Goal: Register for event/course

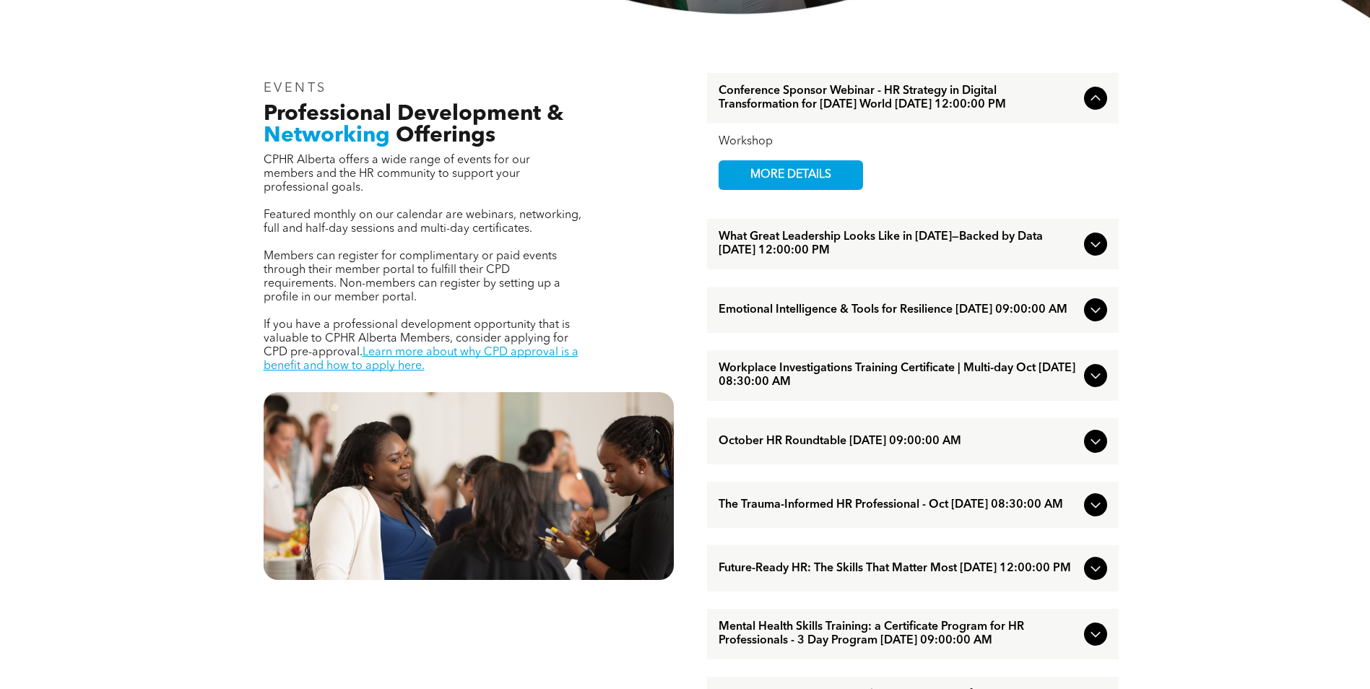
scroll to position [488, 0]
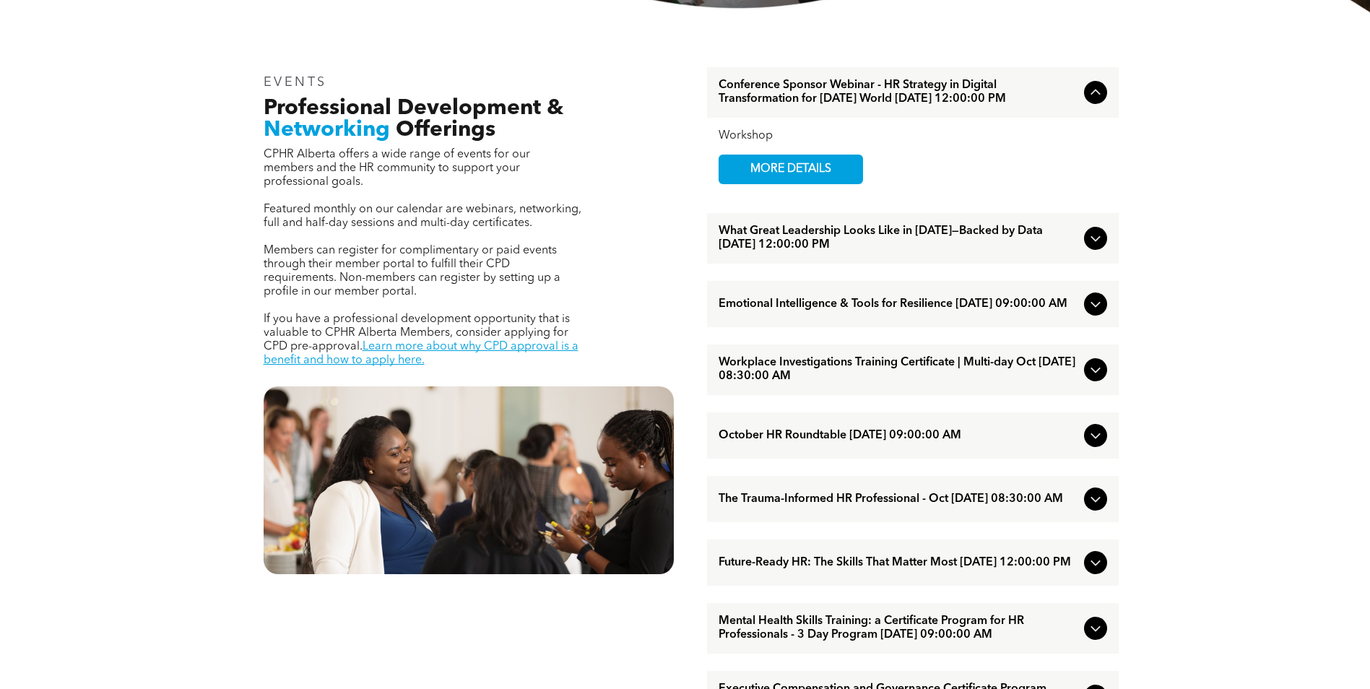
click at [1095, 313] on icon at bounding box center [1095, 303] width 17 height 17
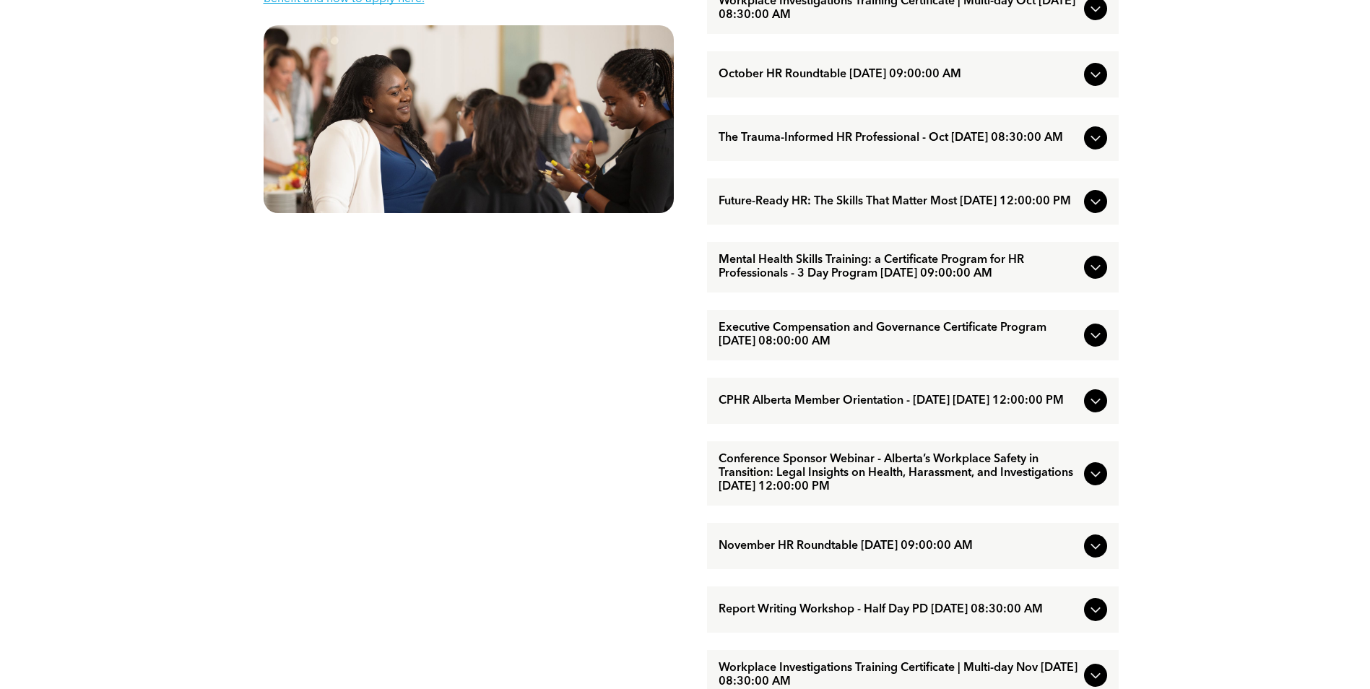
scroll to position [867, 0]
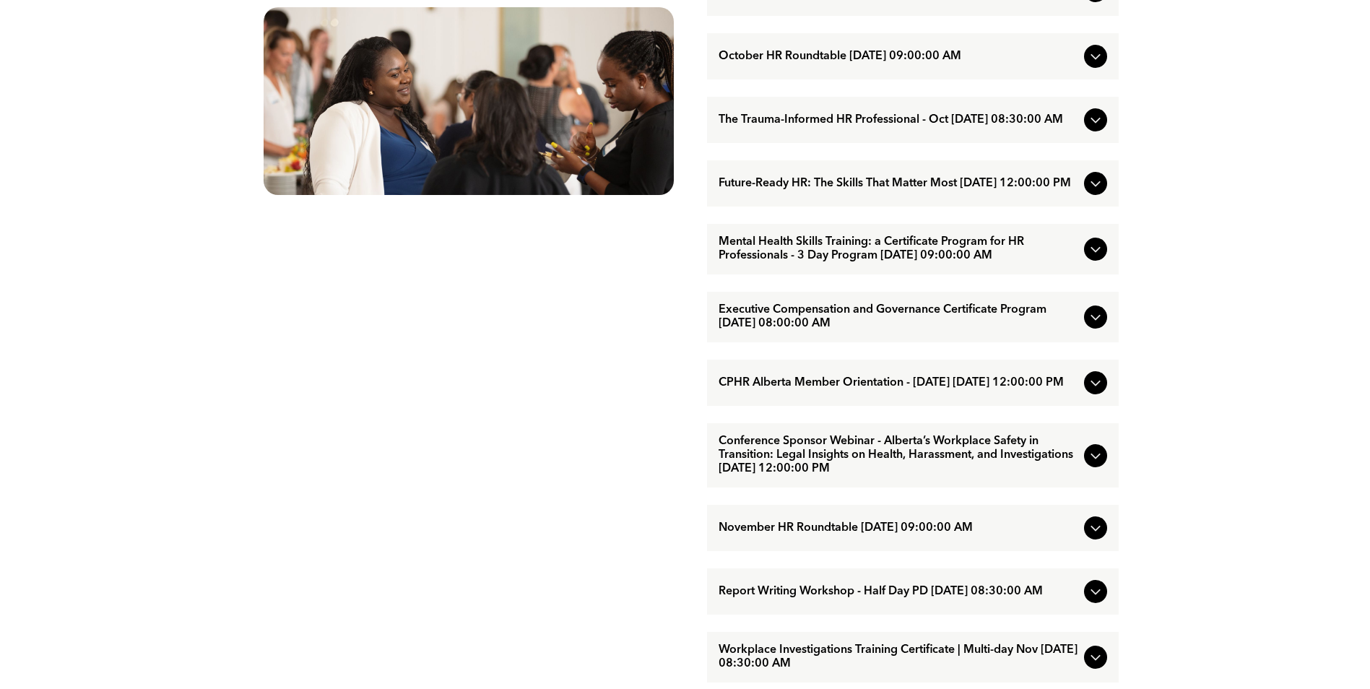
click at [1110, 274] on div "Mental Health Skills Training: a Certificate Program for HR Professionals - 3 D…" at bounding box center [913, 249] width 412 height 51
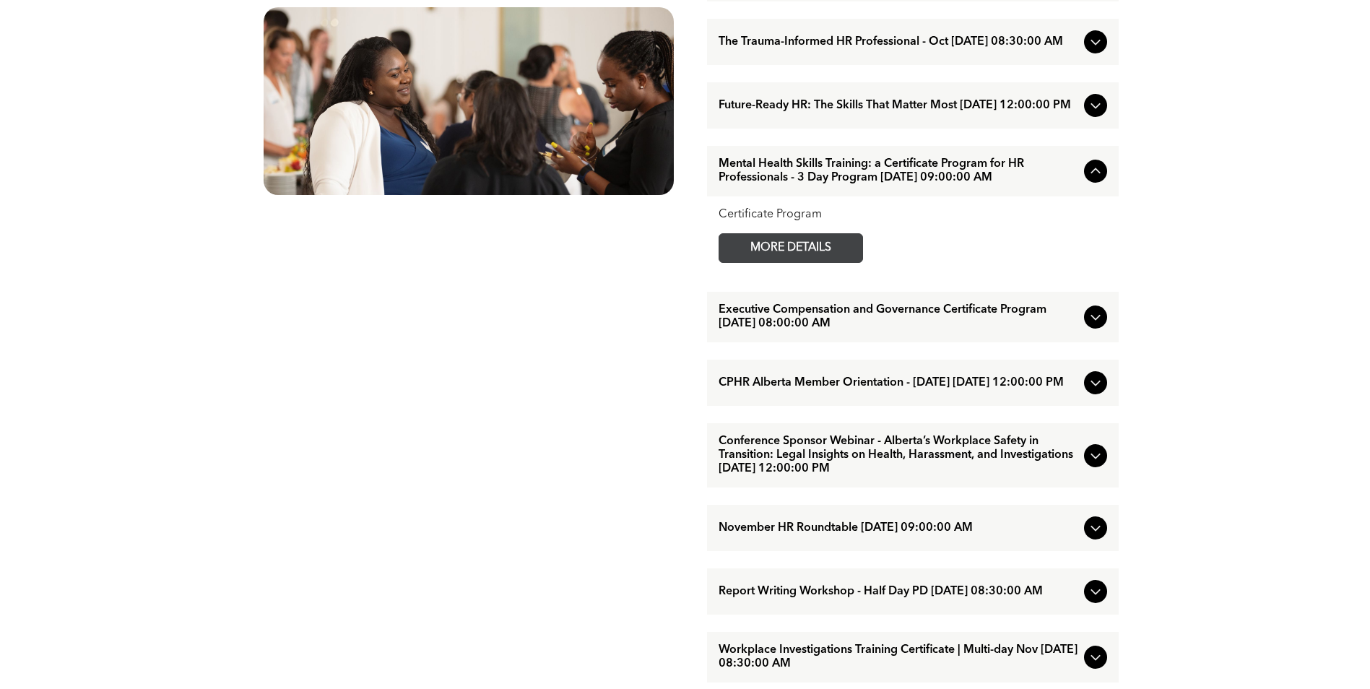
click at [801, 262] on span "MORE DETAILS" at bounding box center [791, 248] width 114 height 28
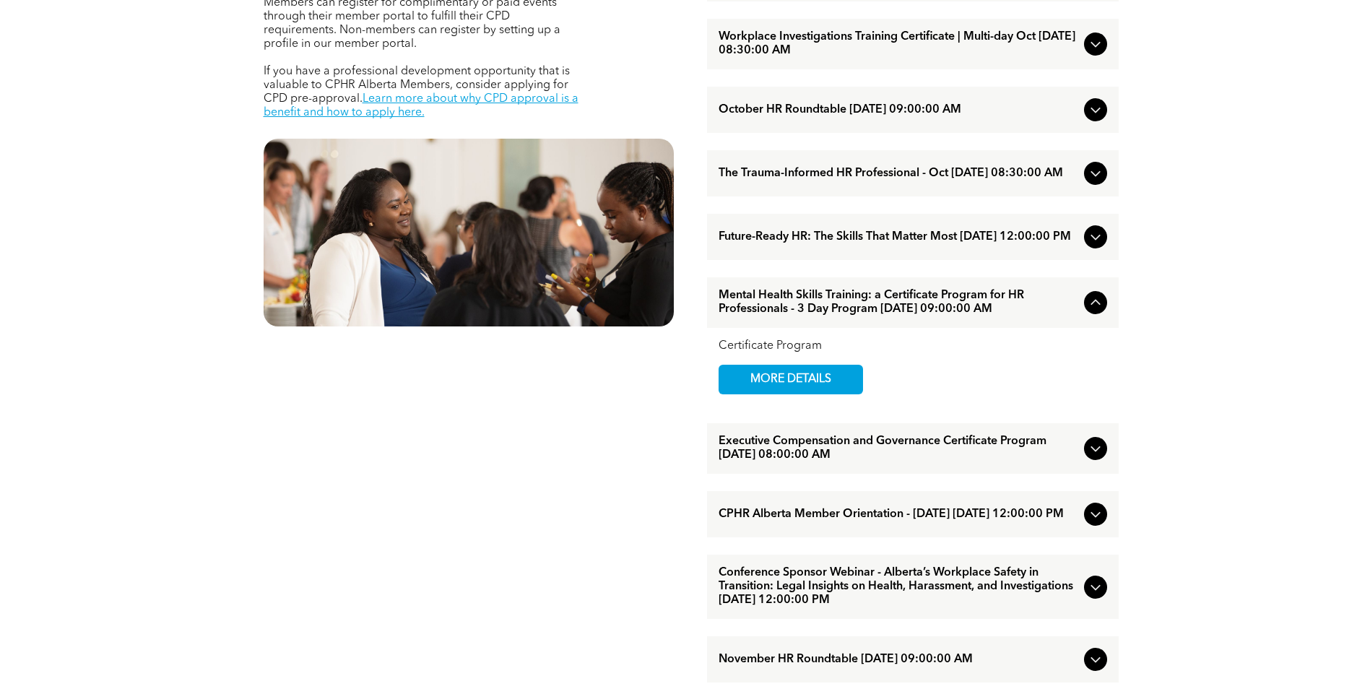
scroll to position [758, 0]
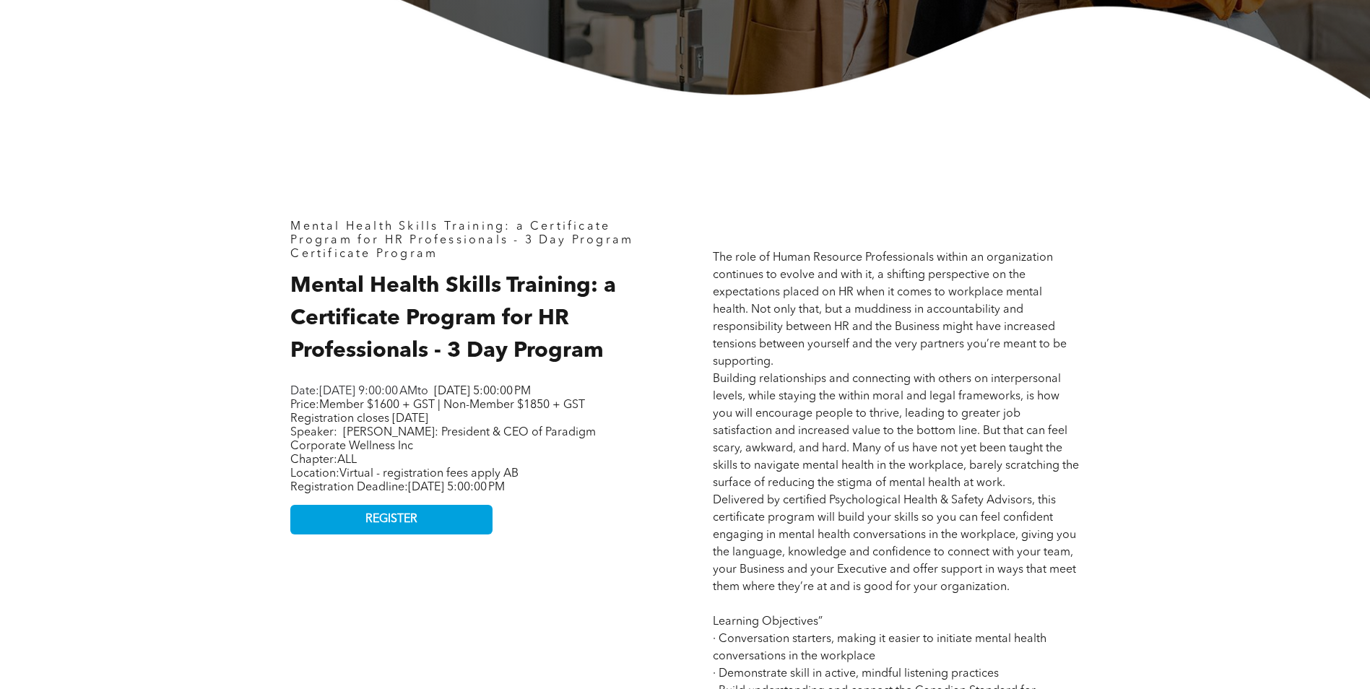
scroll to position [524, 0]
